Goal: Information Seeking & Learning: Learn about a topic

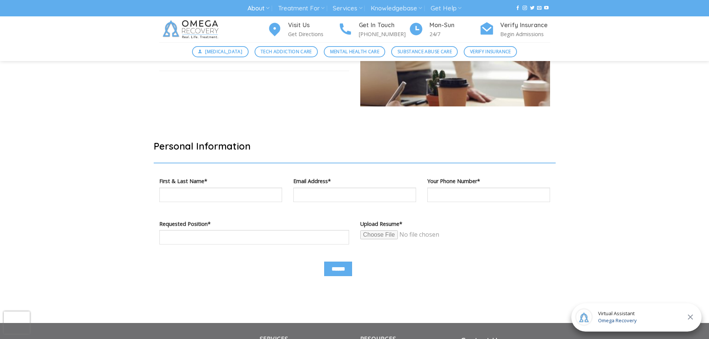
scroll to position [354, 0]
click at [652, 322] on div "Virtual Assistant Omega Recovery" at bounding box center [636, 317] width 130 height 28
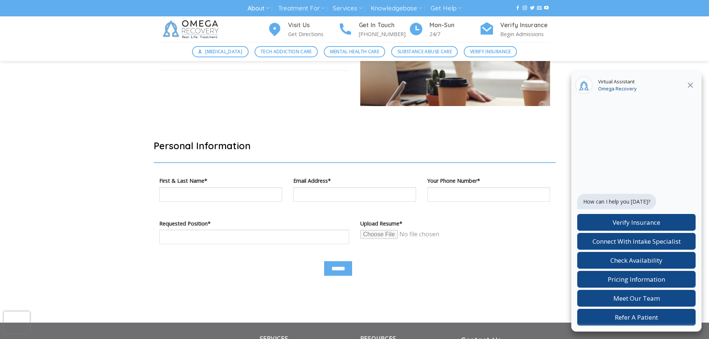
click at [684, 188] on div "How can I help you today? Verify Insurance Connect With Intake Specialist Check…" at bounding box center [636, 234] width 118 height 184
click at [700, 150] on div "How can I help you today? Verify Insurance Connect With Intake Specialist Check…" at bounding box center [636, 201] width 130 height 261
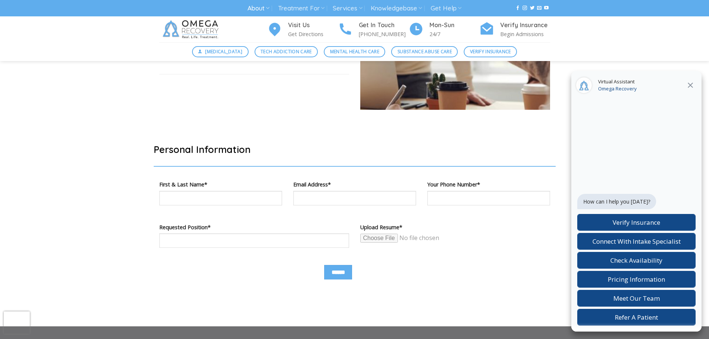
scroll to position [350, 0]
click at [692, 90] on button at bounding box center [690, 85] width 13 height 10
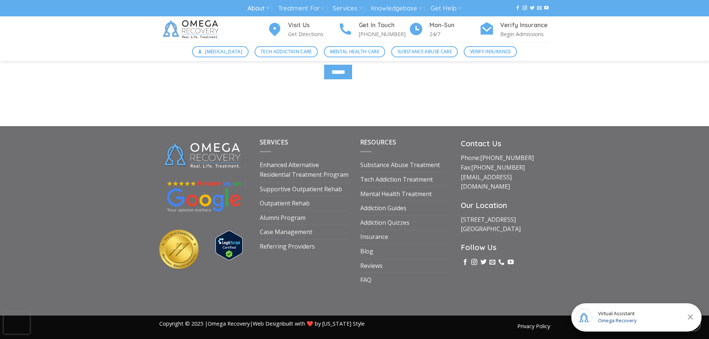
scroll to position [128, 0]
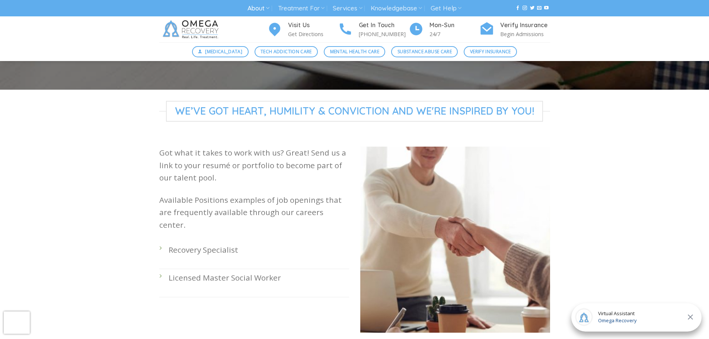
click at [215, 244] on p "Recovery Specialist" at bounding box center [259, 250] width 181 height 12
click at [216, 244] on li "Recovery Specialist" at bounding box center [254, 255] width 190 height 28
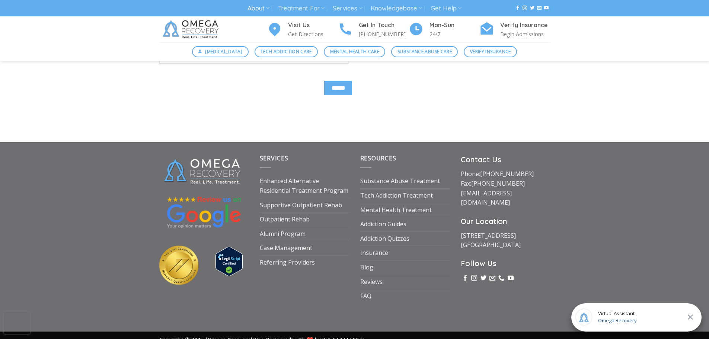
scroll to position [533, 0]
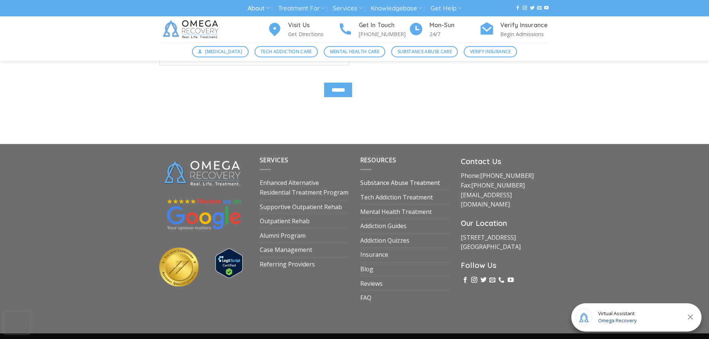
click at [384, 181] on link "Substance Abuse Treatment" at bounding box center [400, 183] width 80 height 14
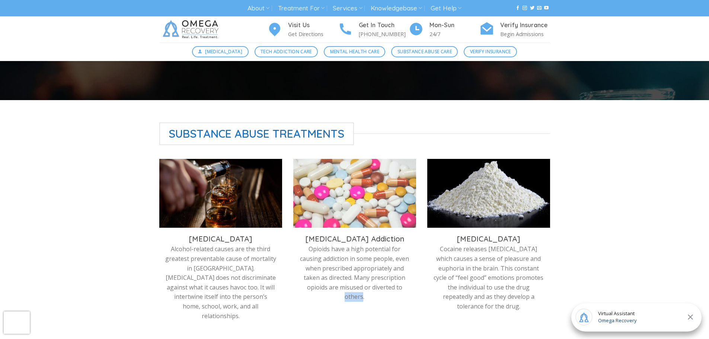
scroll to position [156, 0]
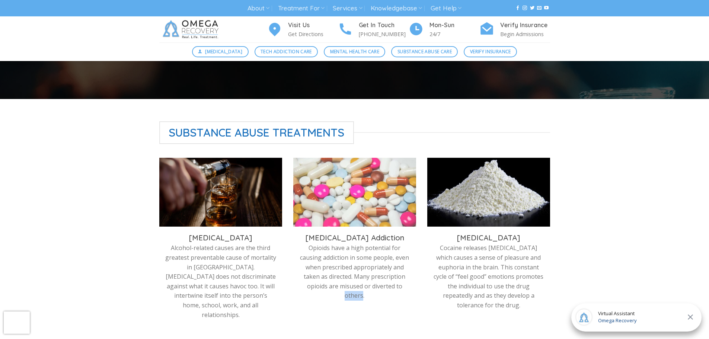
click at [663, 276] on div "Substance Abuse Treatments Alcohol Addiction Alcohol-related causes are the thi…" at bounding box center [354, 316] width 709 height 391
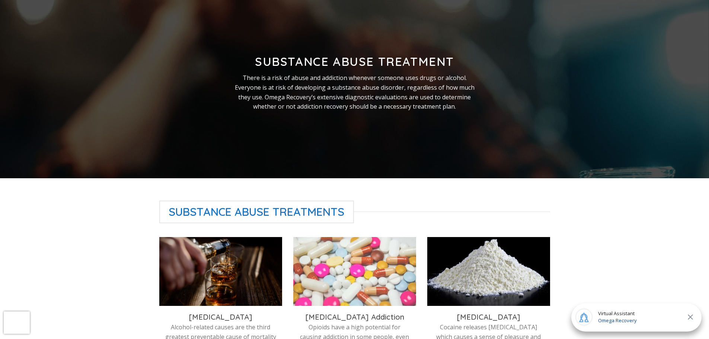
scroll to position [89, 0]
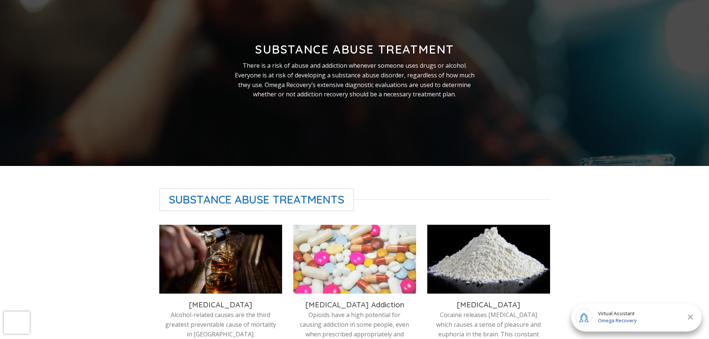
click at [658, 316] on div "Virtual Assistant Omega Recovery" at bounding box center [636, 317] width 130 height 28
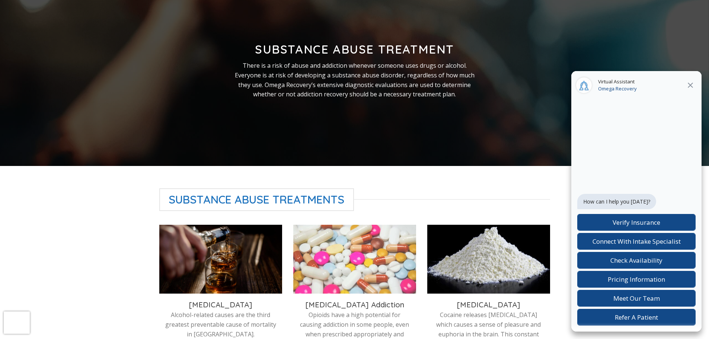
click at [688, 87] on icon at bounding box center [690, 85] width 9 height 9
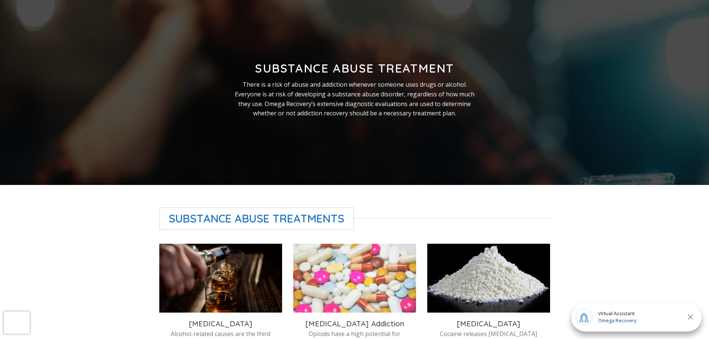
scroll to position [0, 0]
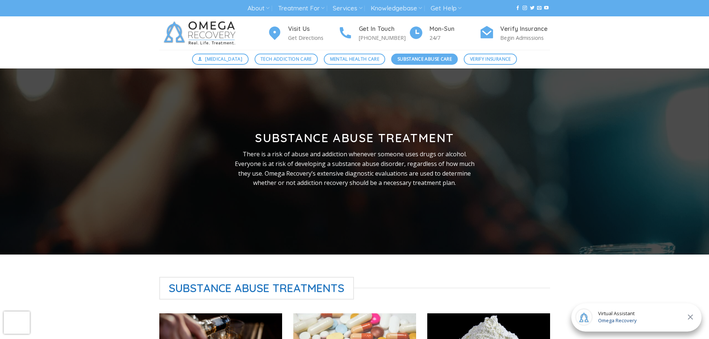
click at [423, 56] on span "Substance Abuse Care" at bounding box center [425, 58] width 54 height 7
click at [660, 229] on div at bounding box center [354, 161] width 709 height 186
click at [299, 56] on span "Tech Addiction Care" at bounding box center [286, 58] width 51 height 7
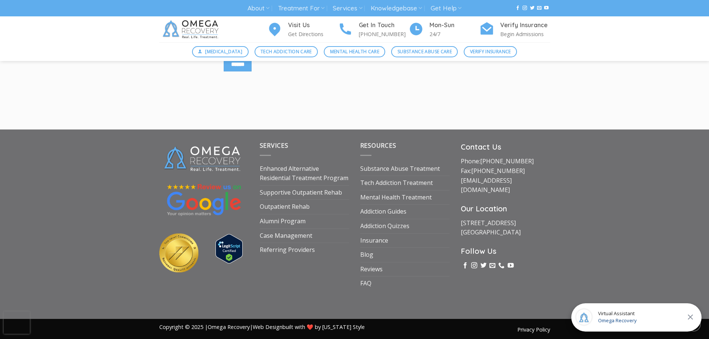
scroll to position [1131, 0]
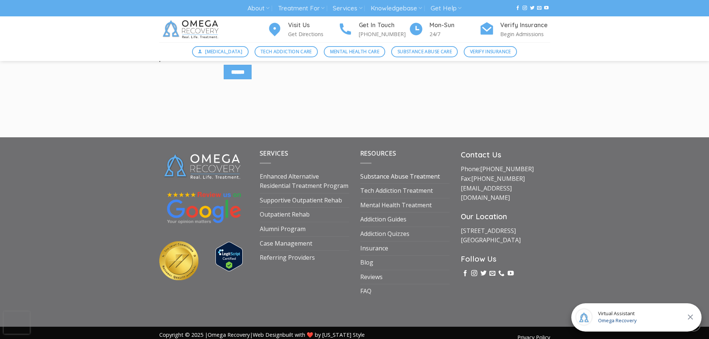
click at [405, 176] on link "Substance Abuse Treatment" at bounding box center [400, 177] width 80 height 14
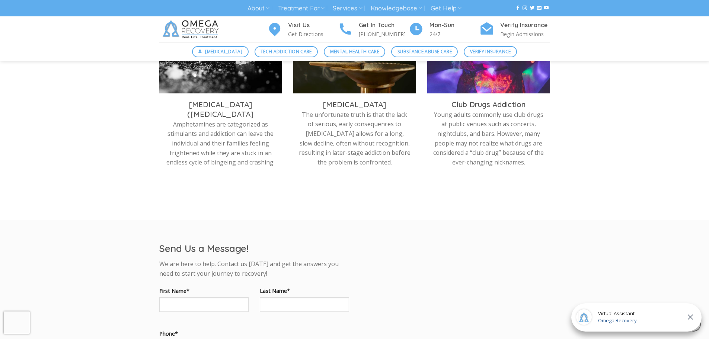
scroll to position [488, 0]
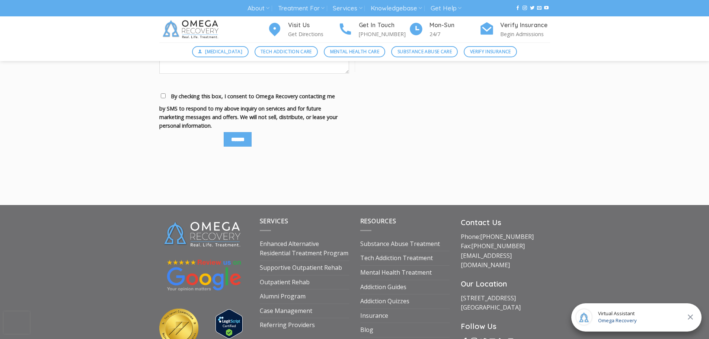
scroll to position [1018, 0]
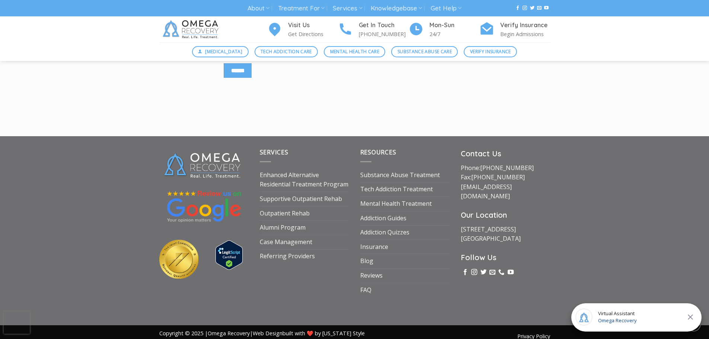
click at [345, 148] on div "Services Enhanced Alternative Residential Treatment Program Supportive Outpatie…" at bounding box center [304, 222] width 101 height 149
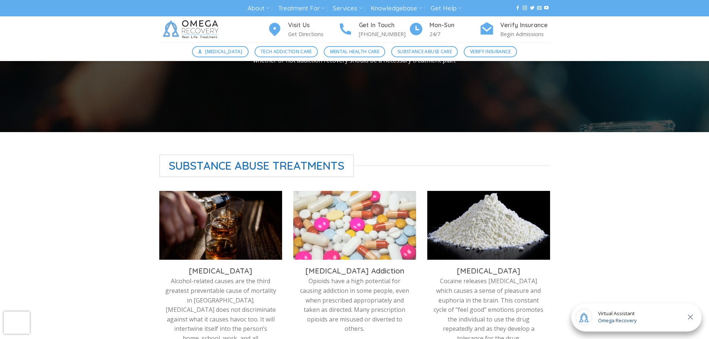
scroll to position [0, 0]
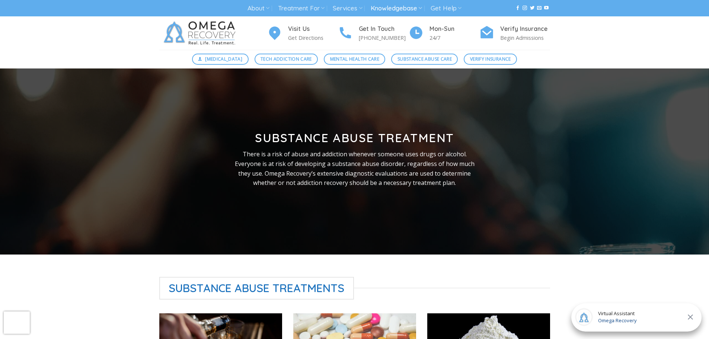
click at [371, 8] on link "Knowledgebase" at bounding box center [396, 8] width 51 height 14
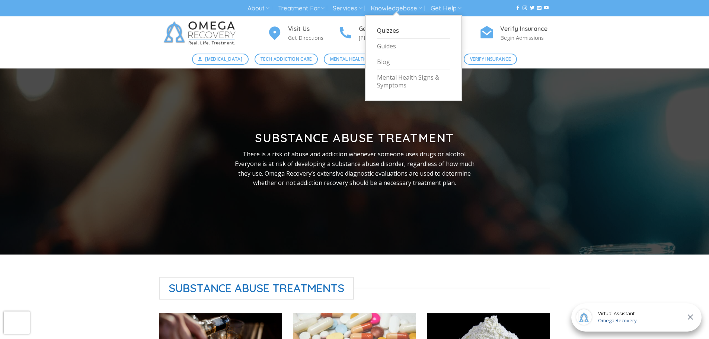
click at [401, 32] on link "Quizzes" at bounding box center [413, 31] width 73 height 16
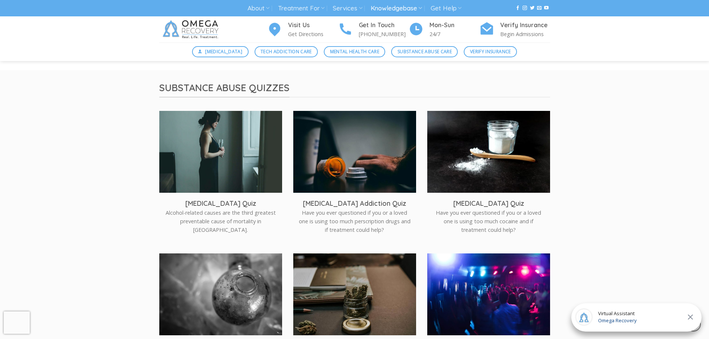
scroll to position [1146, 0]
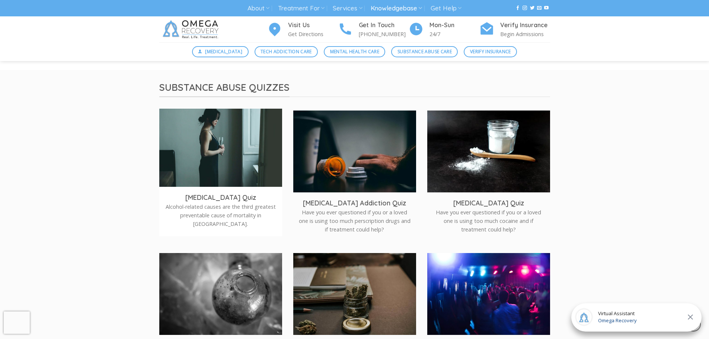
click at [227, 218] on p "Alcohol-related causes are the third greatest preventable cause of mortality in…" at bounding box center [221, 216] width 112 height 26
click at [229, 182] on img at bounding box center [220, 150] width 123 height 82
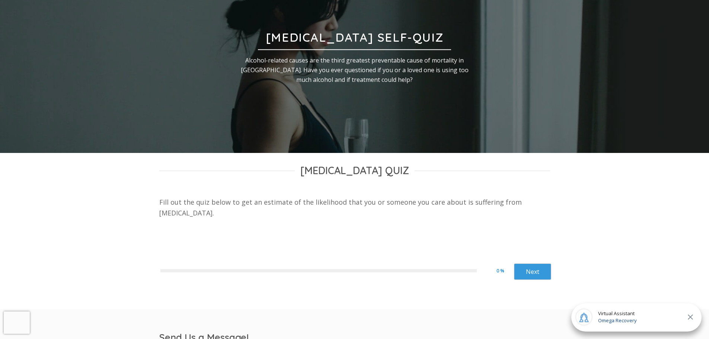
scroll to position [105, 0]
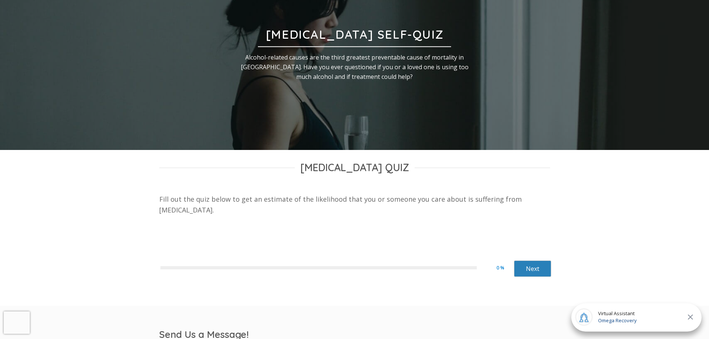
click at [535, 273] on link "Next" at bounding box center [532, 269] width 37 height 16
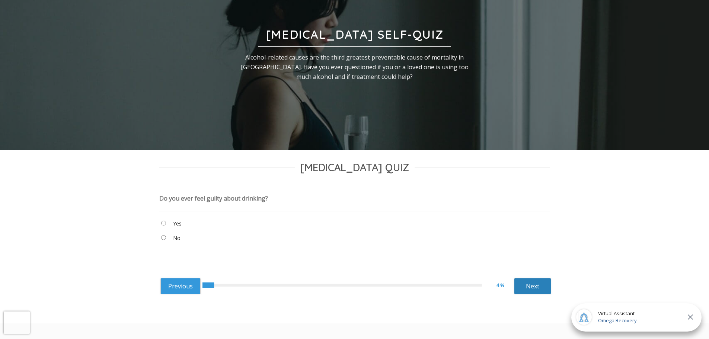
click at [530, 292] on link "Next" at bounding box center [532, 286] width 37 height 16
click at [534, 286] on link "Next" at bounding box center [532, 286] width 37 height 16
click at [539, 289] on link "Next" at bounding box center [532, 286] width 37 height 16
click at [533, 289] on link "Next" at bounding box center [532, 286] width 37 height 16
click at [532, 289] on link "Next" at bounding box center [532, 286] width 37 height 16
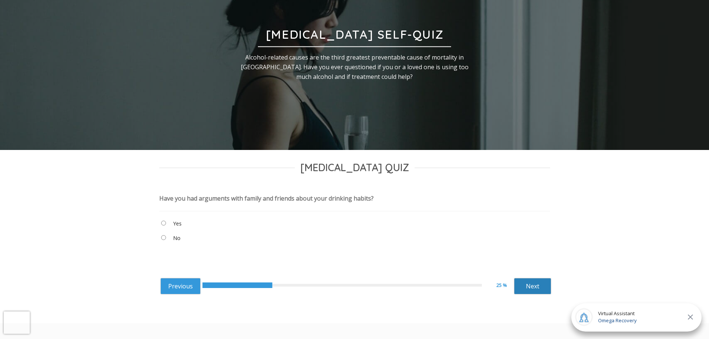
click at [540, 287] on link "Next" at bounding box center [532, 286] width 37 height 16
click at [538, 286] on link "Next" at bounding box center [532, 286] width 37 height 16
click at [529, 287] on link "Next" at bounding box center [532, 286] width 37 height 16
click at [536, 287] on link "Next" at bounding box center [532, 286] width 37 height 16
click at [535, 290] on link "Next" at bounding box center [532, 286] width 37 height 16
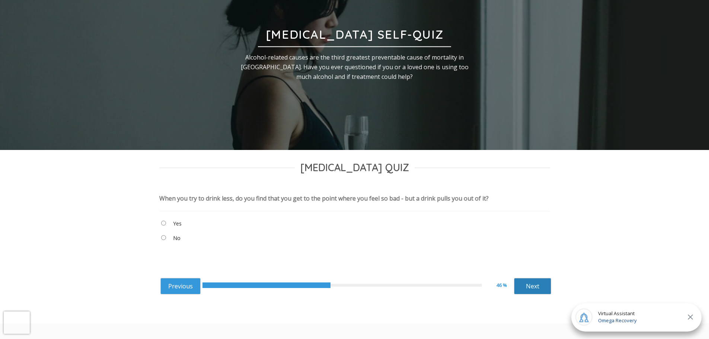
click at [539, 286] on link "Next" at bounding box center [532, 286] width 37 height 16
click at [536, 285] on link "Next" at bounding box center [532, 286] width 37 height 16
click at [190, 243] on "No" at bounding box center [354, 239] width 391 height 13
click at [520, 286] on link "Next" at bounding box center [532, 286] width 37 height 16
click at [535, 283] on link "Next" at bounding box center [532, 286] width 37 height 16
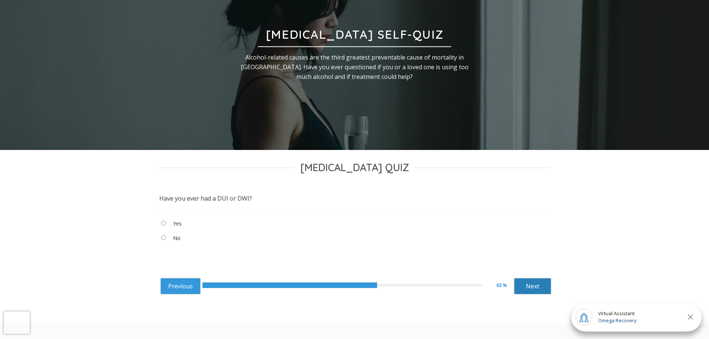
click at [537, 287] on link "Next" at bounding box center [532, 286] width 37 height 16
click at [539, 285] on link "Next" at bounding box center [532, 286] width 37 height 16
click at [537, 286] on link "Next" at bounding box center [532, 286] width 37 height 16
click at [540, 286] on link "Next" at bounding box center [532, 286] width 37 height 16
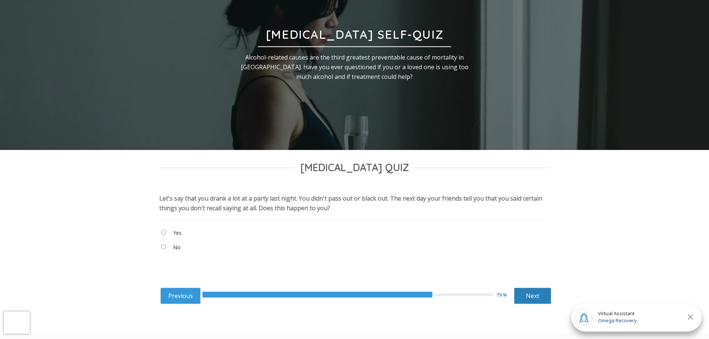
click at [539, 298] on link "Next" at bounding box center [532, 296] width 37 height 16
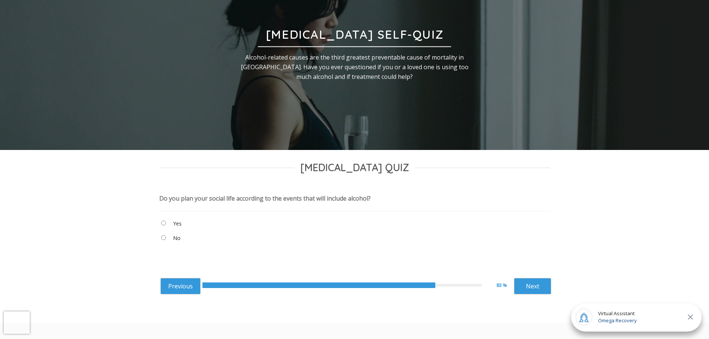
click at [173, 227] on label "Yes" at bounding box center [177, 224] width 9 height 8
click at [539, 291] on link "Next" at bounding box center [532, 286] width 37 height 16
click at [535, 285] on link "Next" at bounding box center [532, 286] width 37 height 16
click at [160, 229] on "Yes" at bounding box center [354, 225] width 391 height 13
click at [536, 284] on link "Next" at bounding box center [532, 286] width 37 height 16
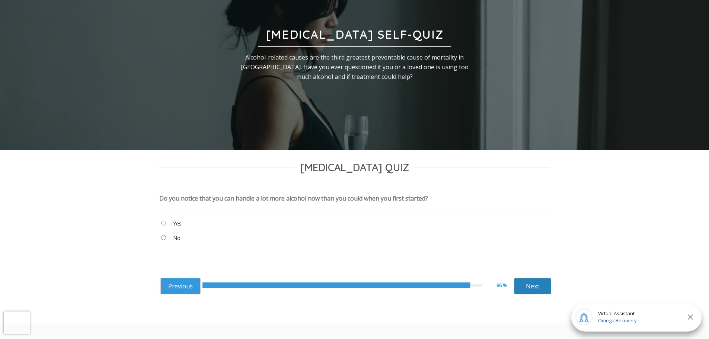
click at [541, 283] on link "Next" at bounding box center [532, 286] width 37 height 16
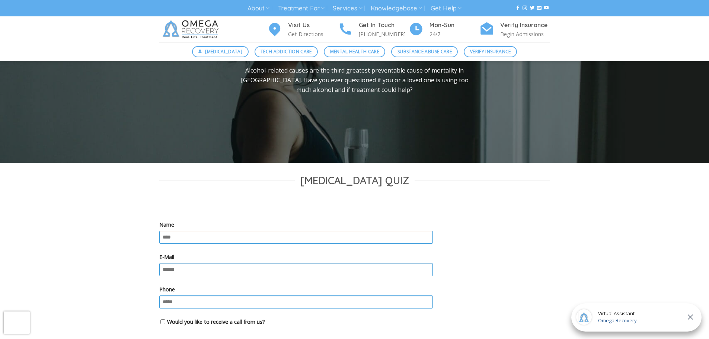
scroll to position [0, 0]
